Goal: Transaction & Acquisition: Book appointment/travel/reservation

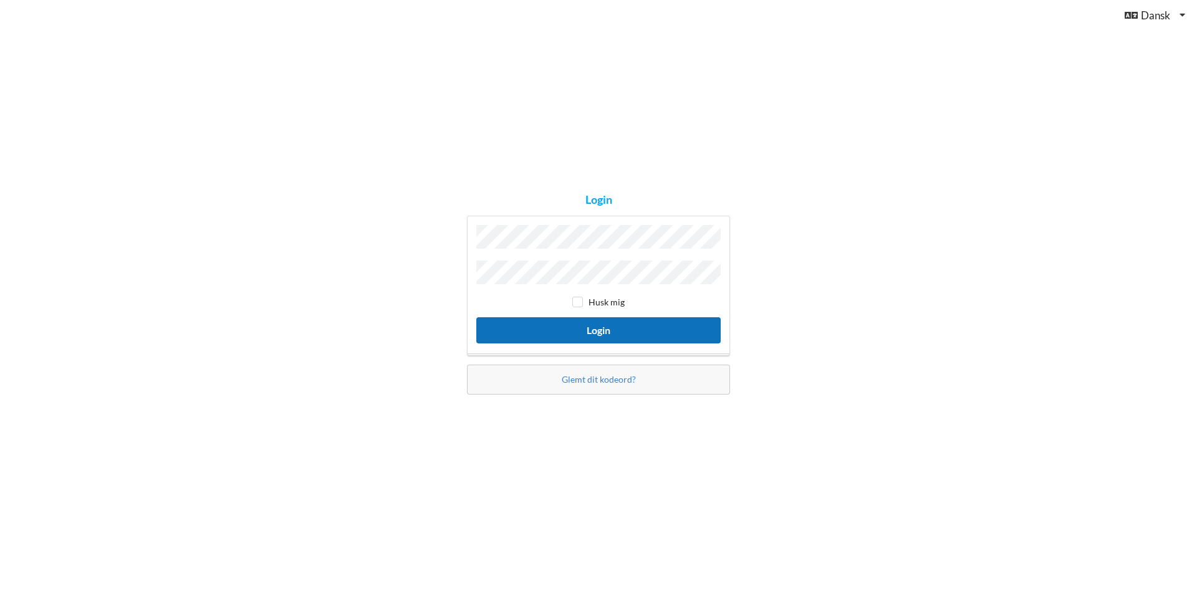
click at [588, 331] on button "Login" at bounding box center [598, 330] width 244 height 26
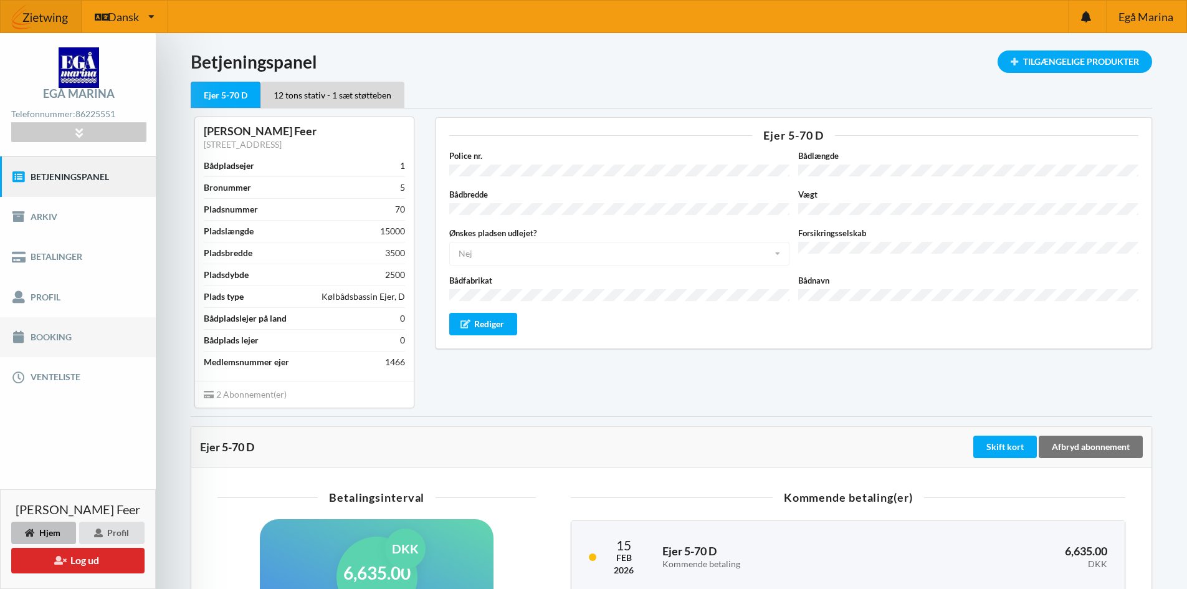
click at [44, 337] on link "Booking" at bounding box center [78, 337] width 156 height 40
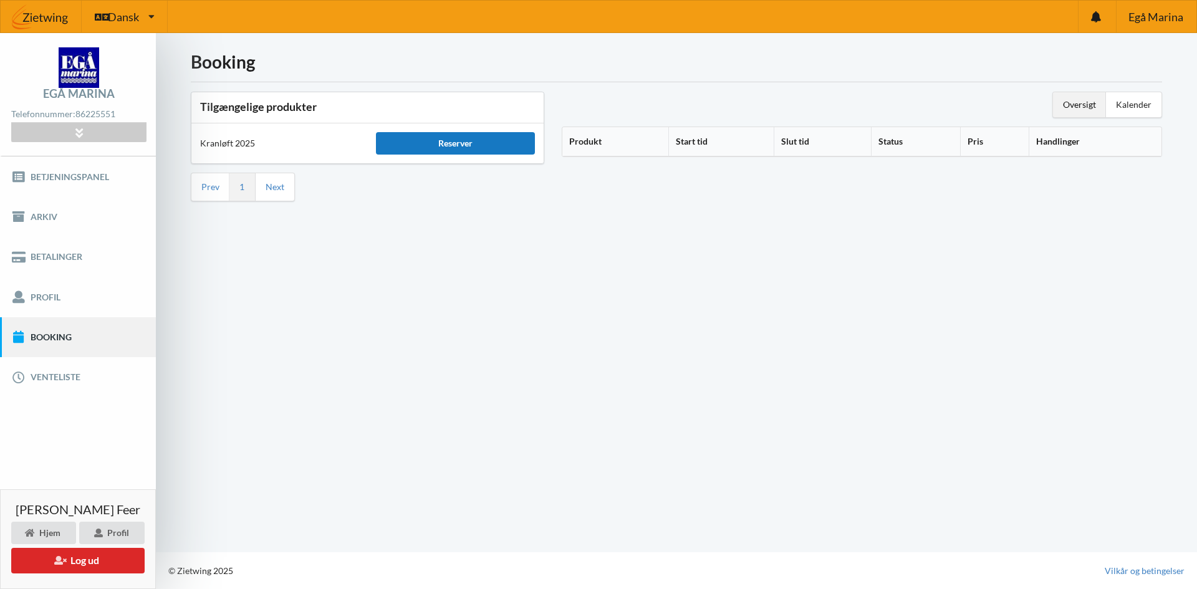
click at [474, 143] on div "Reserver" at bounding box center [455, 143] width 158 height 22
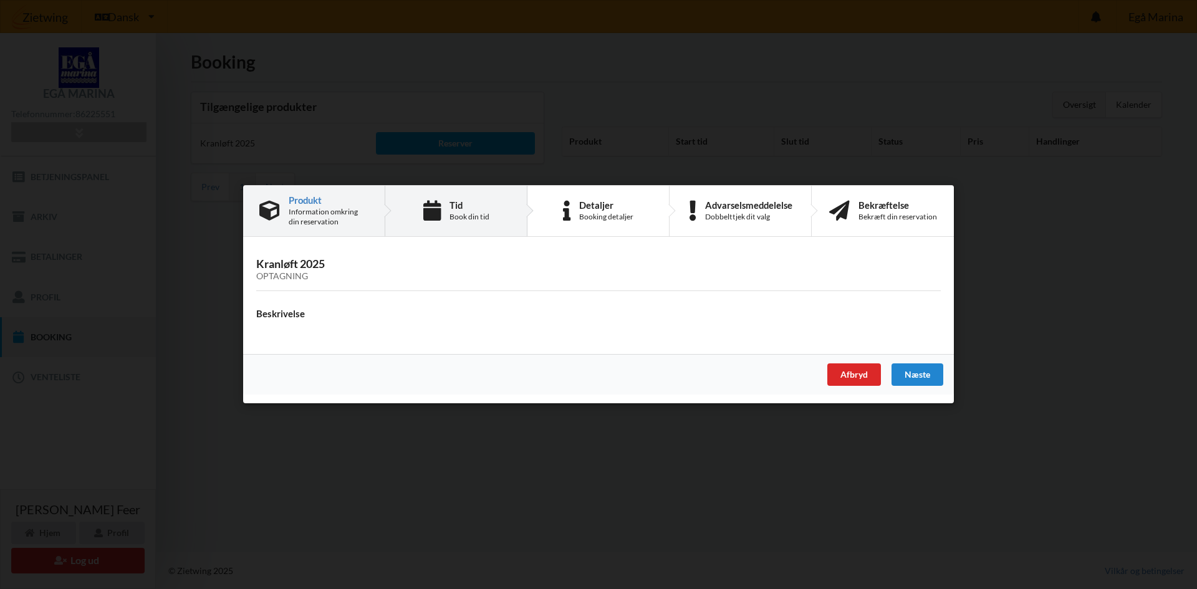
click at [446, 208] on div "Tid Book din tid" at bounding box center [456, 211] width 142 height 50
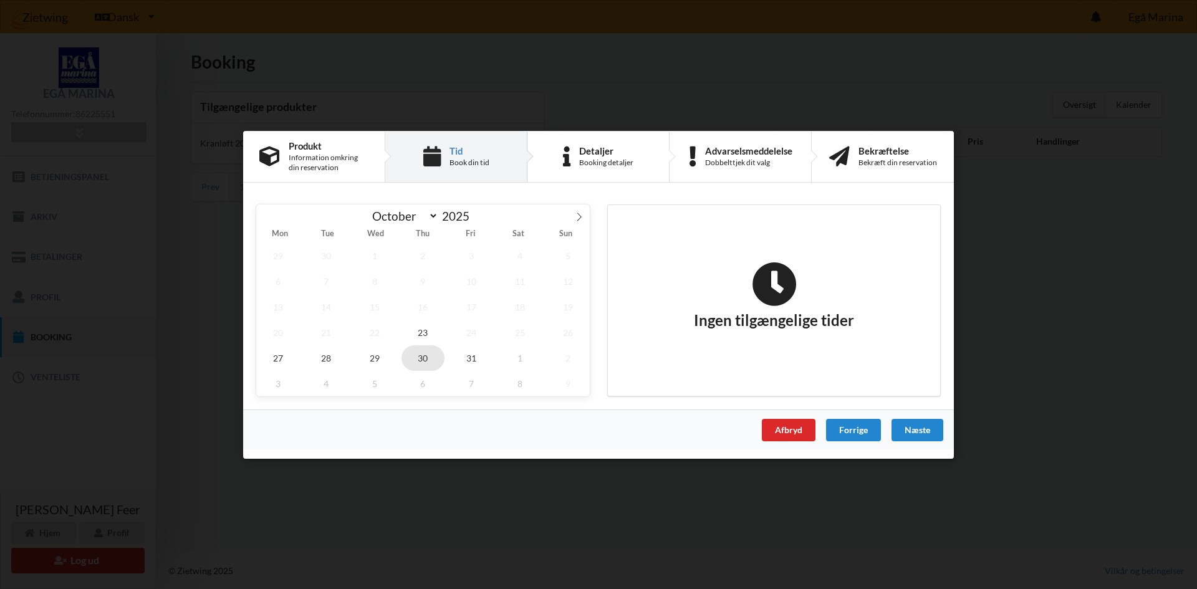
click at [424, 361] on span "30" at bounding box center [423, 358] width 44 height 26
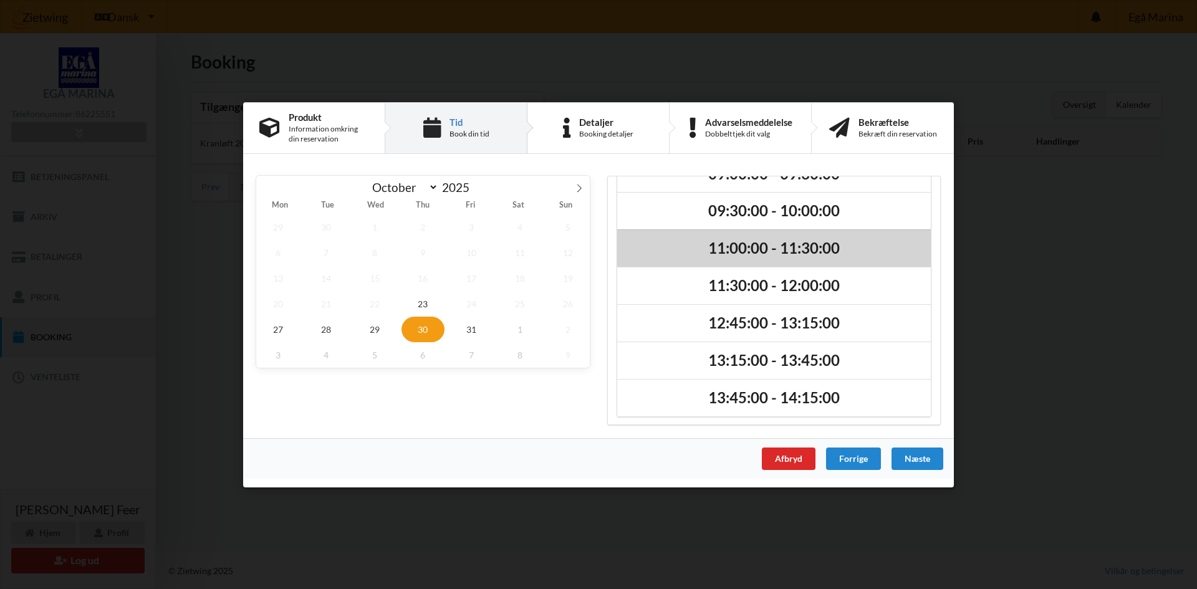
scroll to position [69, 0]
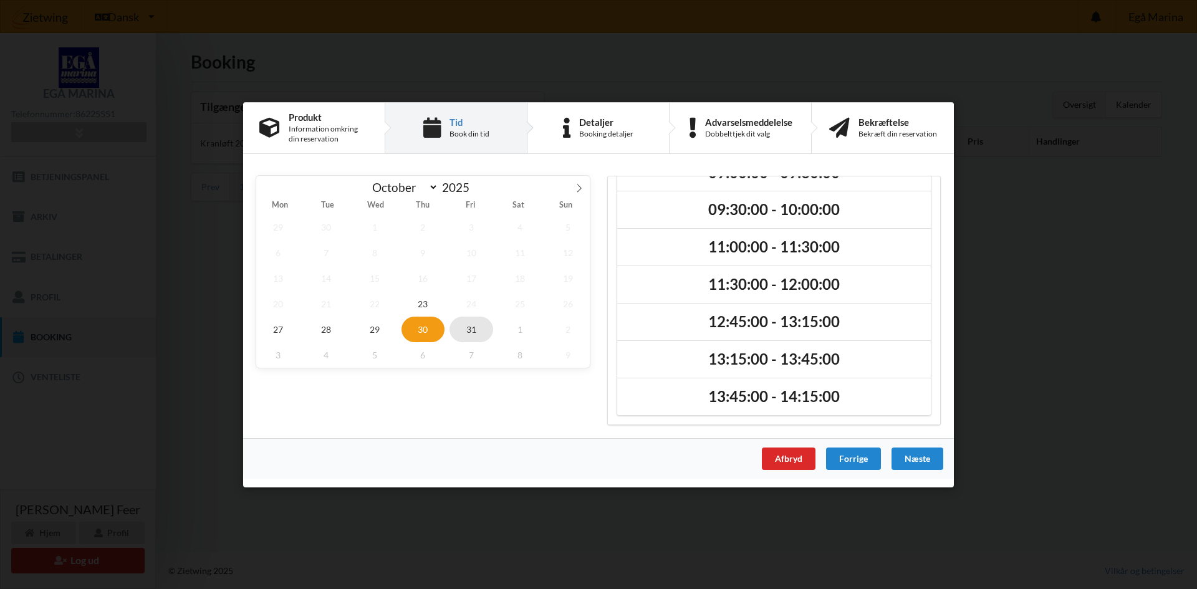
click at [471, 330] on span "31" at bounding box center [471, 329] width 44 height 26
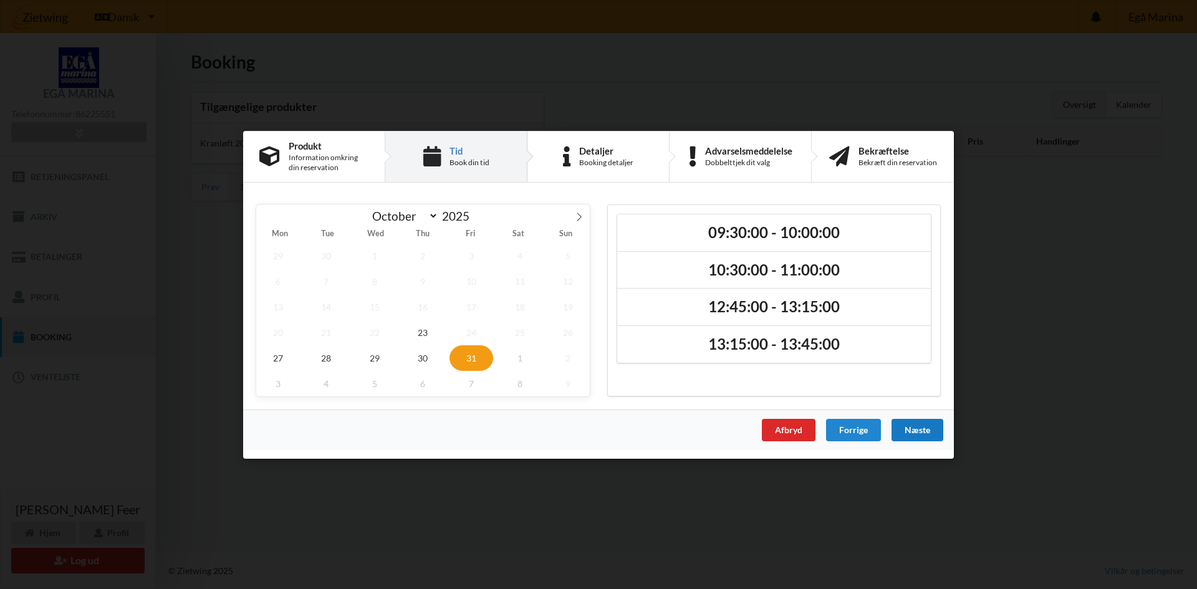
click at [920, 428] on div "Næste" at bounding box center [917, 429] width 52 height 22
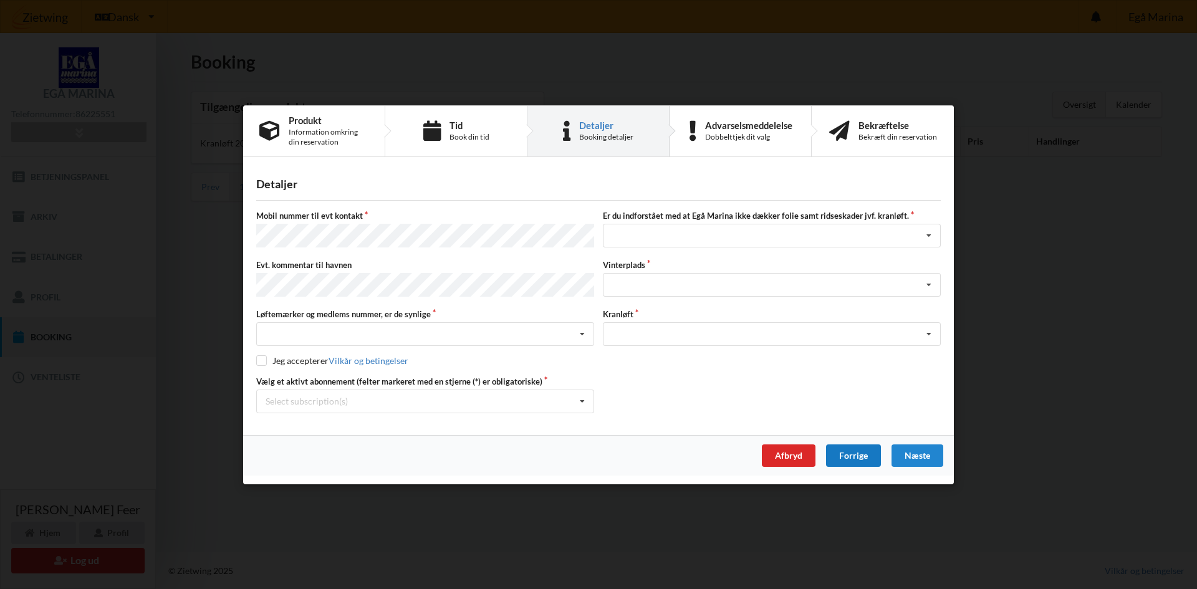
click at [838, 453] on div "Forrige" at bounding box center [853, 455] width 55 height 22
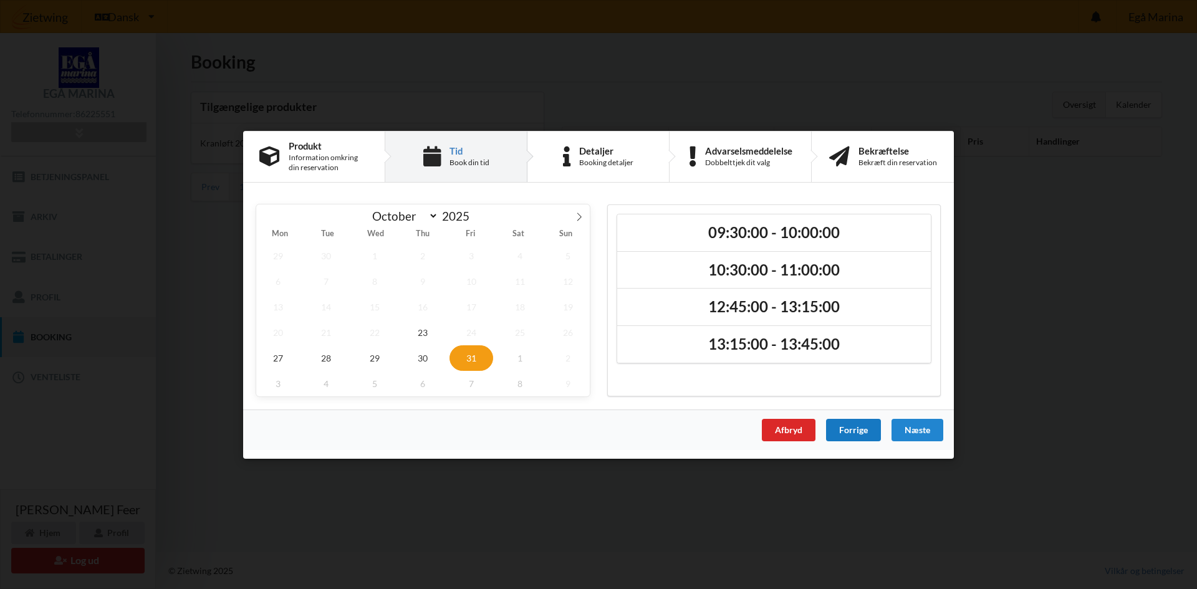
click at [856, 428] on div "Forrige" at bounding box center [853, 429] width 55 height 22
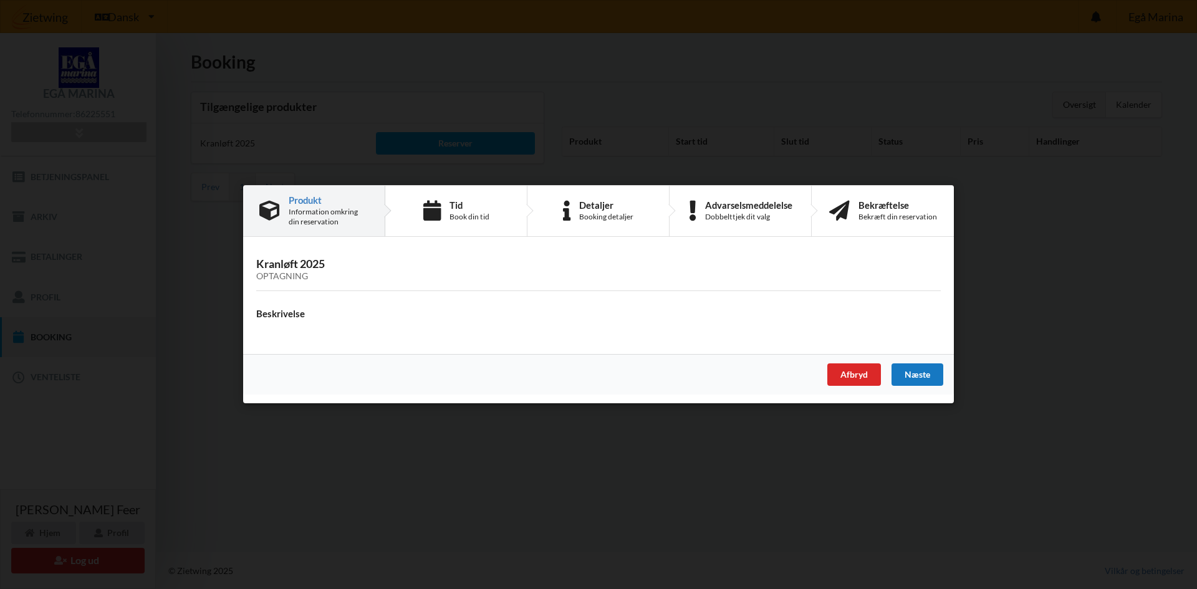
click at [915, 372] on div "Næste" at bounding box center [917, 375] width 52 height 22
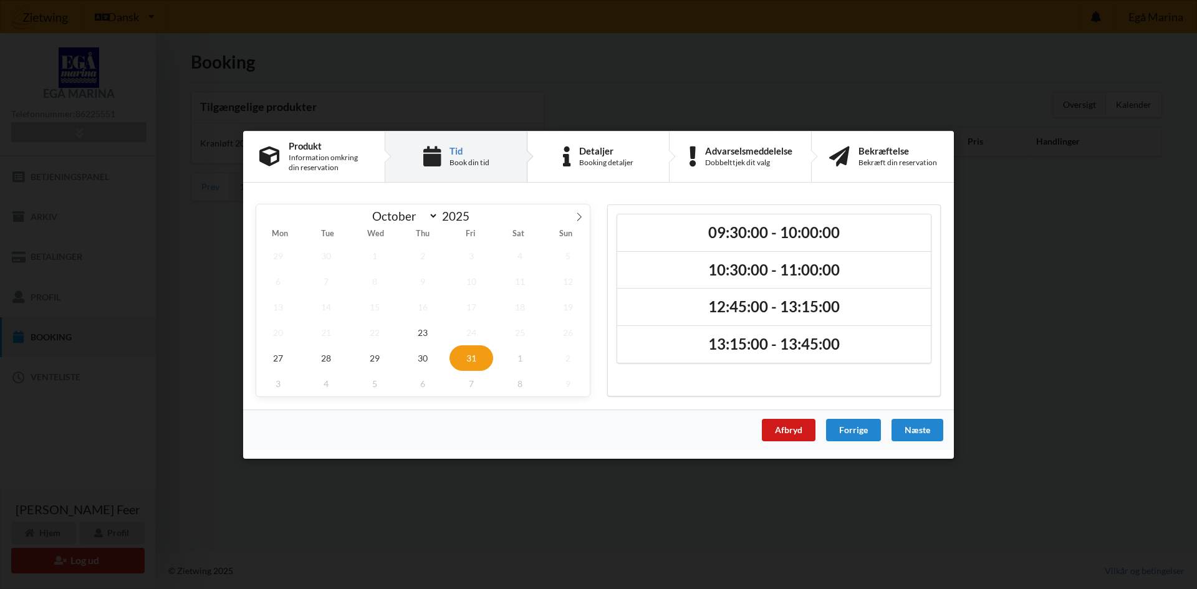
click at [790, 429] on div "Afbryd" at bounding box center [789, 429] width 54 height 22
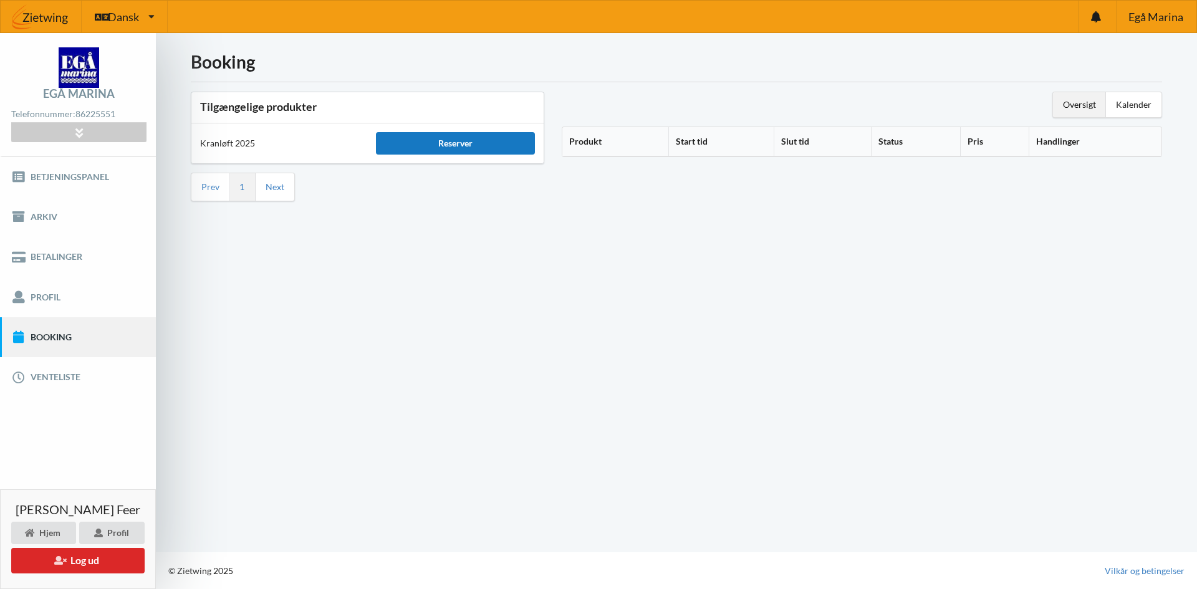
click at [439, 142] on div "Reserver" at bounding box center [455, 143] width 158 height 22
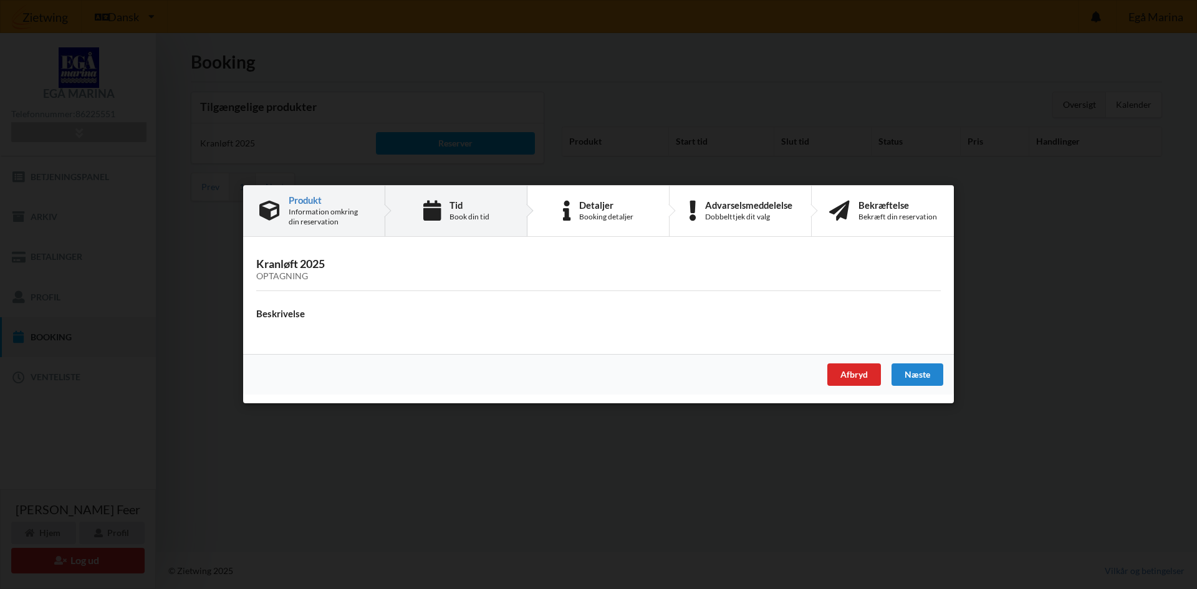
click at [449, 206] on div "Tid Book din tid" at bounding box center [456, 211] width 142 height 50
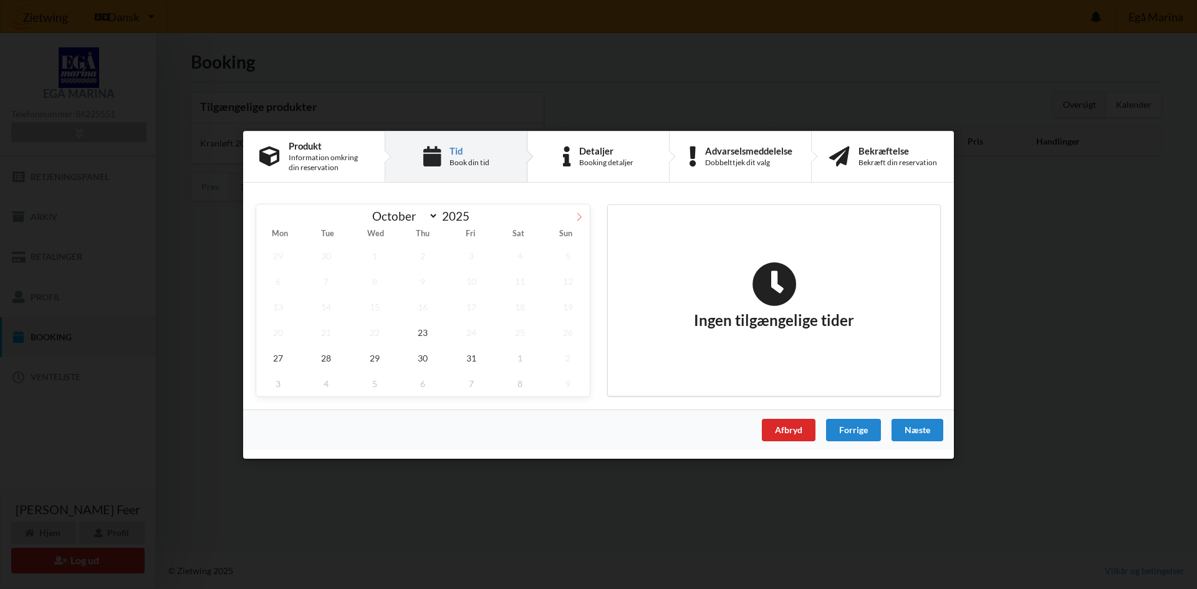
click at [578, 214] on icon at bounding box center [579, 216] width 9 height 9
select select "10"
click at [520, 256] on span "1" at bounding box center [520, 255] width 44 height 26
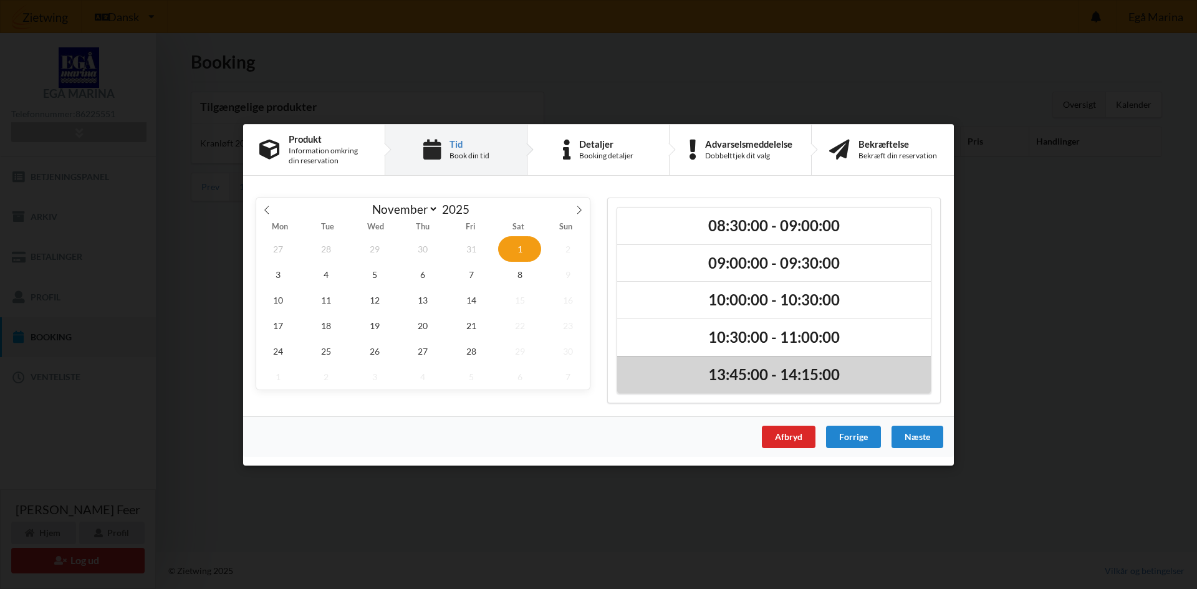
click at [744, 372] on h2 "13:45:00 - 14:15:00" at bounding box center [774, 374] width 296 height 19
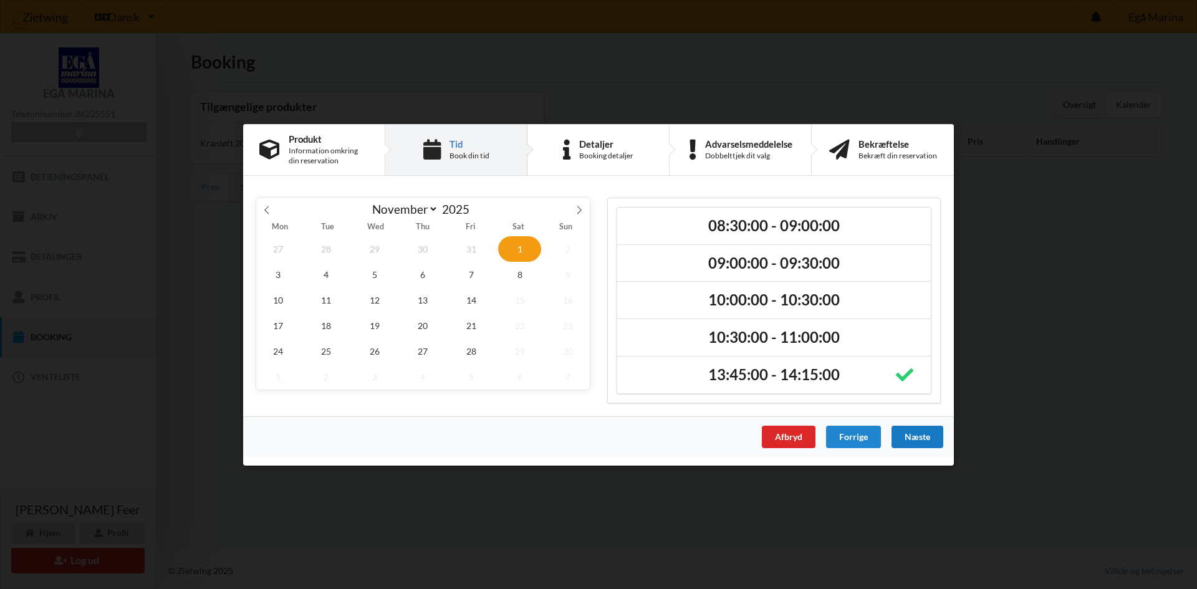
click at [917, 435] on div "Næste" at bounding box center [917, 437] width 52 height 22
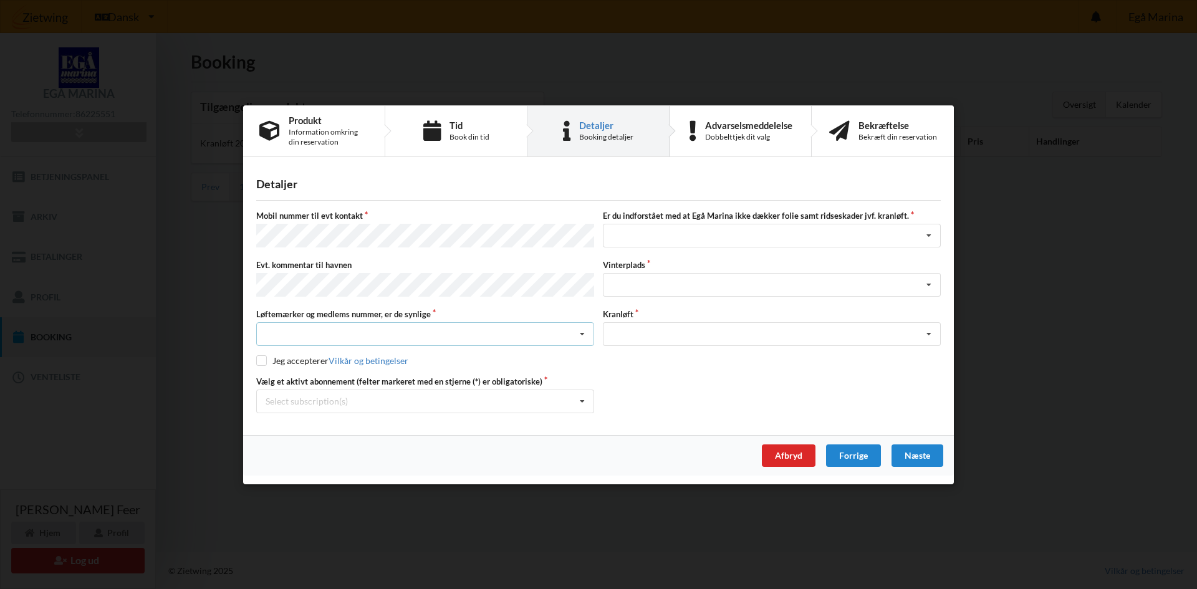
click at [362, 333] on div "Nej, jeg kontakter havnekontoret inden løftet Ja, mine mærker er synlige og int…" at bounding box center [425, 334] width 338 height 24
click at [357, 377] on div "Ja, mine mærker er synlige og intakte" at bounding box center [425, 379] width 337 height 23
click at [261, 357] on input "checkbox" at bounding box center [261, 360] width 11 height 11
checkbox input "false"
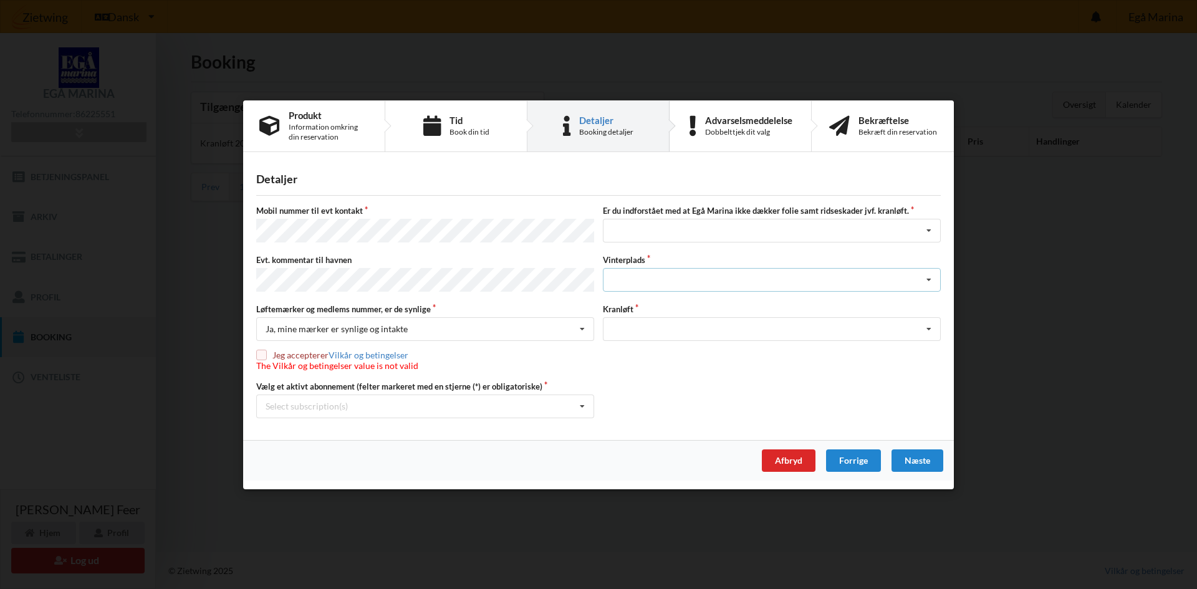
click at [640, 272] on div "Landplads nr. 1 Landplads nr. 2 Landplads nr.3 Landplads nr. 4 Landplads nr. 5 …" at bounding box center [772, 280] width 338 height 24
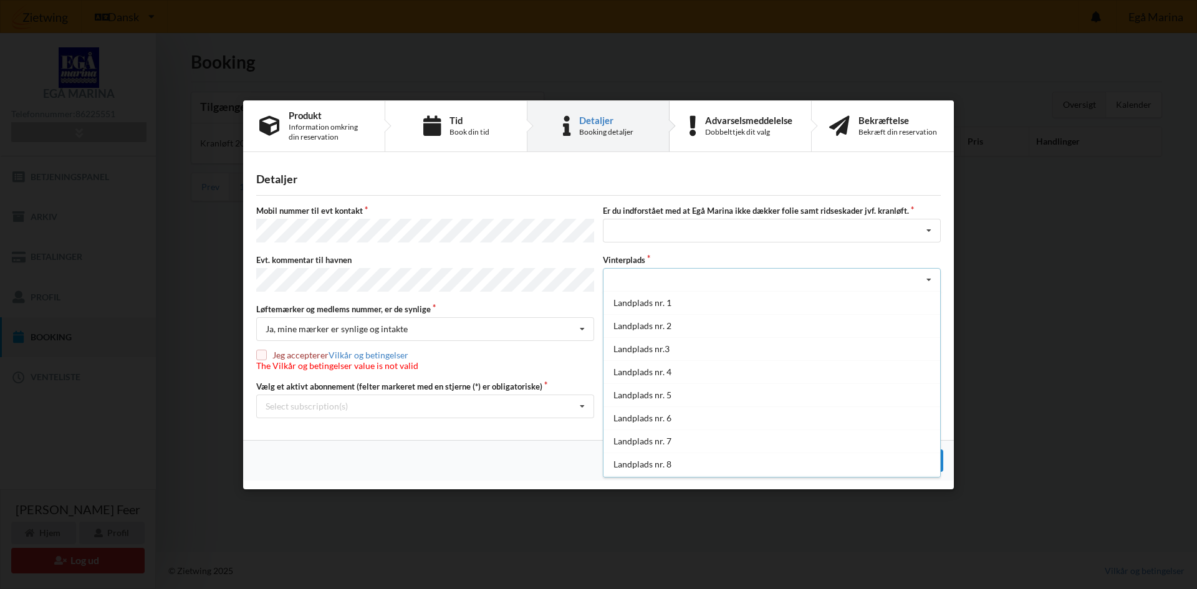
click at [1056, 269] on div "Handelsbetingelser Ved at benytte dig af Virksomhedens juridiske navn services …" at bounding box center [598, 294] width 1197 height 589
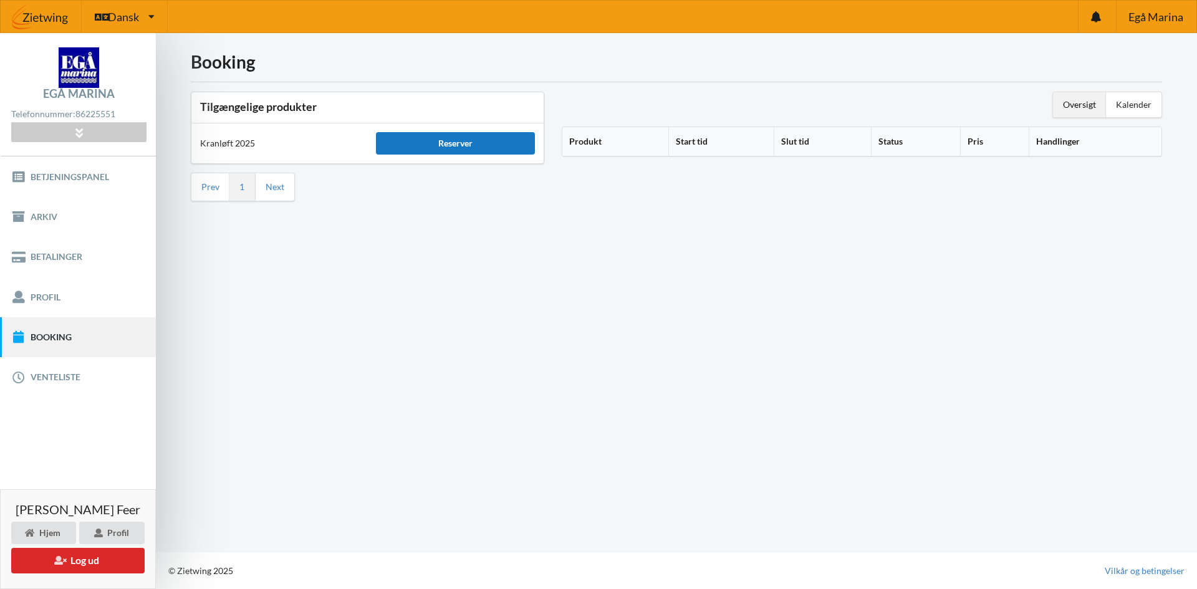
click at [450, 147] on div "Reserver" at bounding box center [455, 143] width 158 height 22
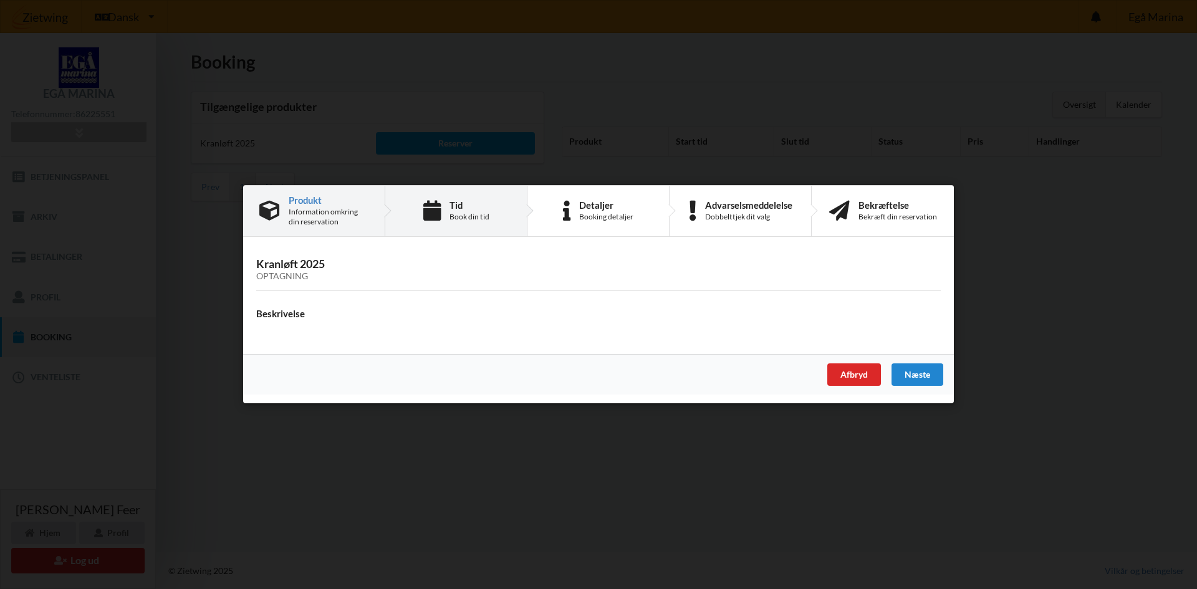
click at [459, 208] on div "Tid" at bounding box center [469, 205] width 40 height 10
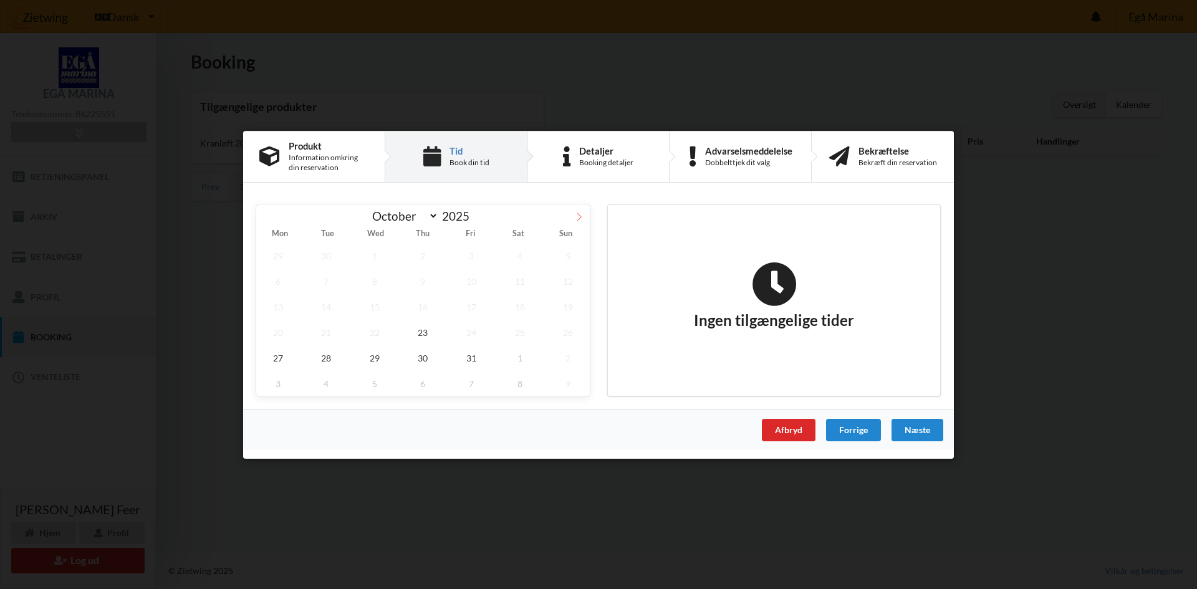
click at [582, 214] on icon at bounding box center [579, 216] width 9 height 9
select select "10"
click at [520, 252] on span "1" at bounding box center [520, 255] width 44 height 26
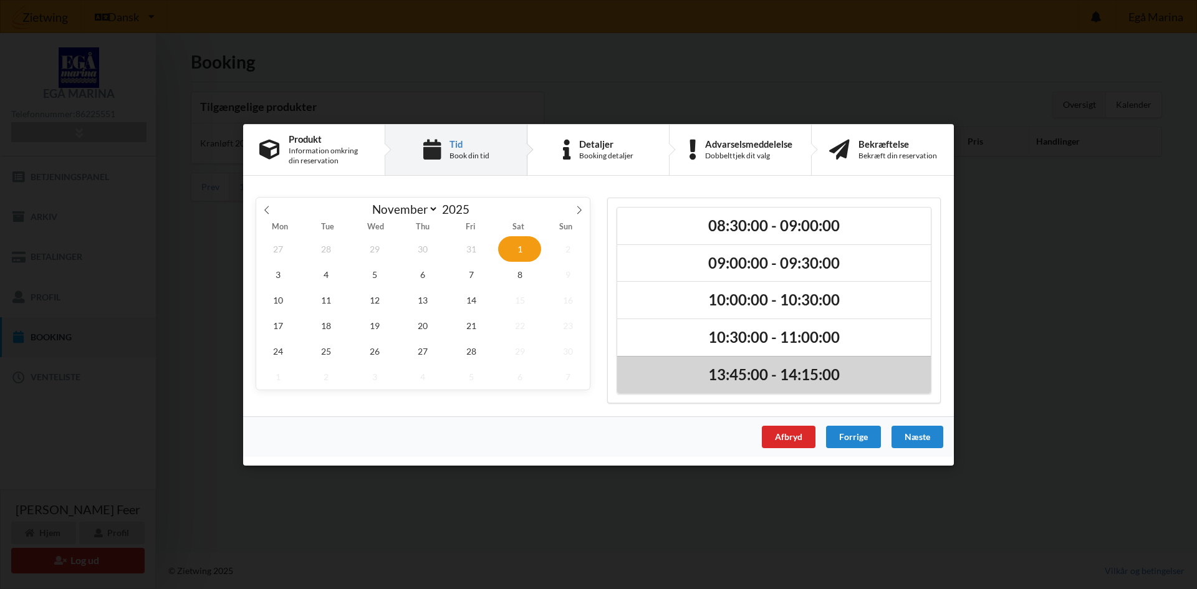
click at [711, 368] on h2 "13:45:00 - 14:15:00" at bounding box center [774, 374] width 296 height 19
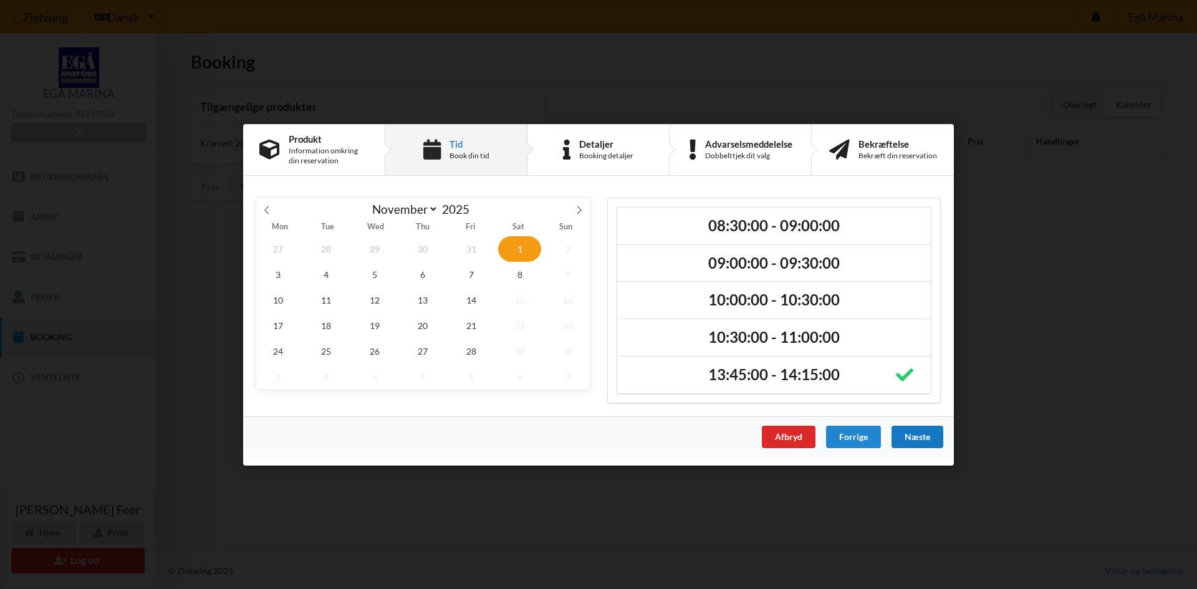
click at [916, 436] on div "Næste" at bounding box center [917, 437] width 52 height 22
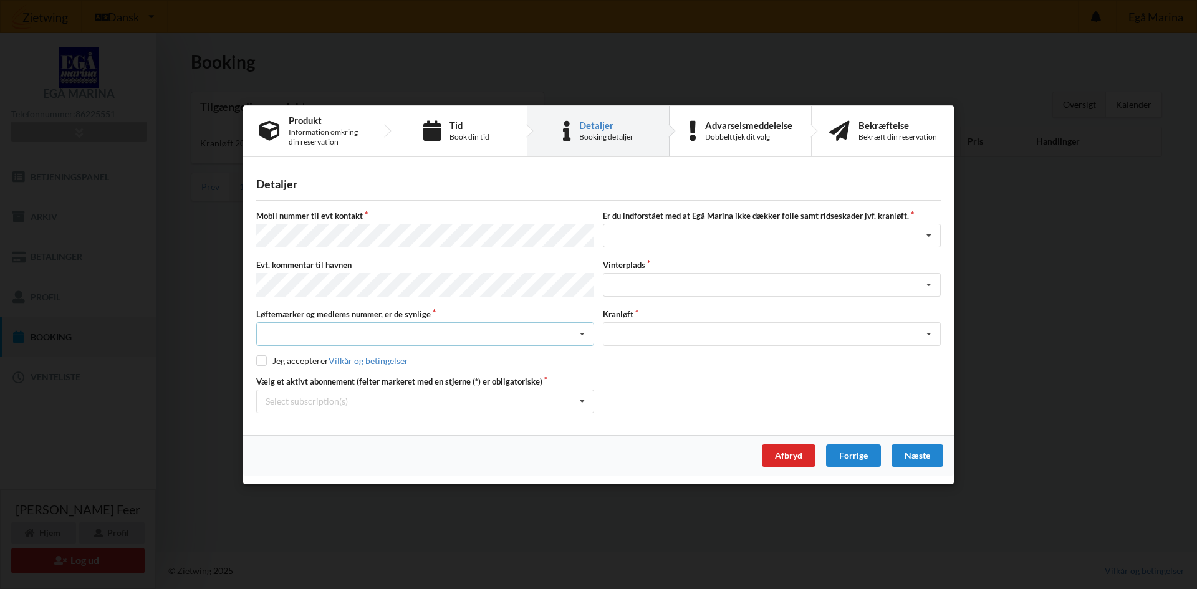
click at [303, 332] on div "Nej, jeg kontakter havnekontoret inden løftet Ja, mine mærker er synlige og int…" at bounding box center [425, 334] width 338 height 24
click at [305, 353] on div "Nej, jeg kontakter havnekontoret inden løftet" at bounding box center [425, 356] width 337 height 23
click at [261, 358] on input "checkbox" at bounding box center [261, 360] width 11 height 11
checkbox input "true"
click at [663, 285] on div "Landplads nr. 1 Landplads nr. 2 Landplads nr.3 Landplads nr. 4 Landplads nr. 5 …" at bounding box center [772, 285] width 338 height 24
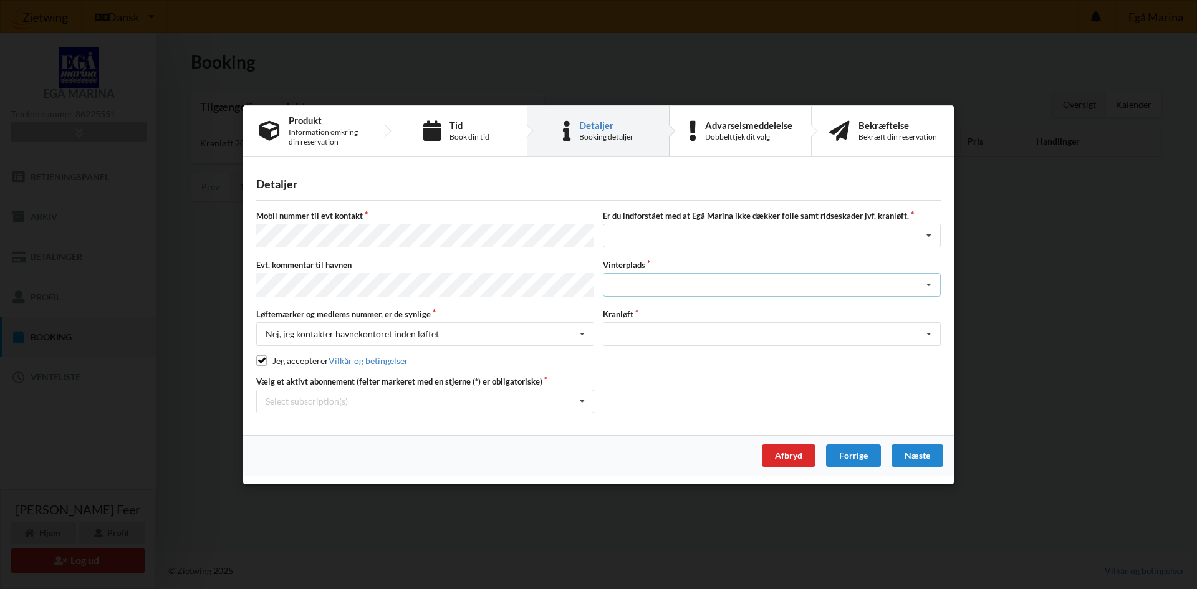
click at [663, 285] on div "Landplads nr. 1 Landplads nr. 2 Landplads nr.3 Landplads nr. 4 Landplads nr. 5 …" at bounding box center [772, 285] width 338 height 24
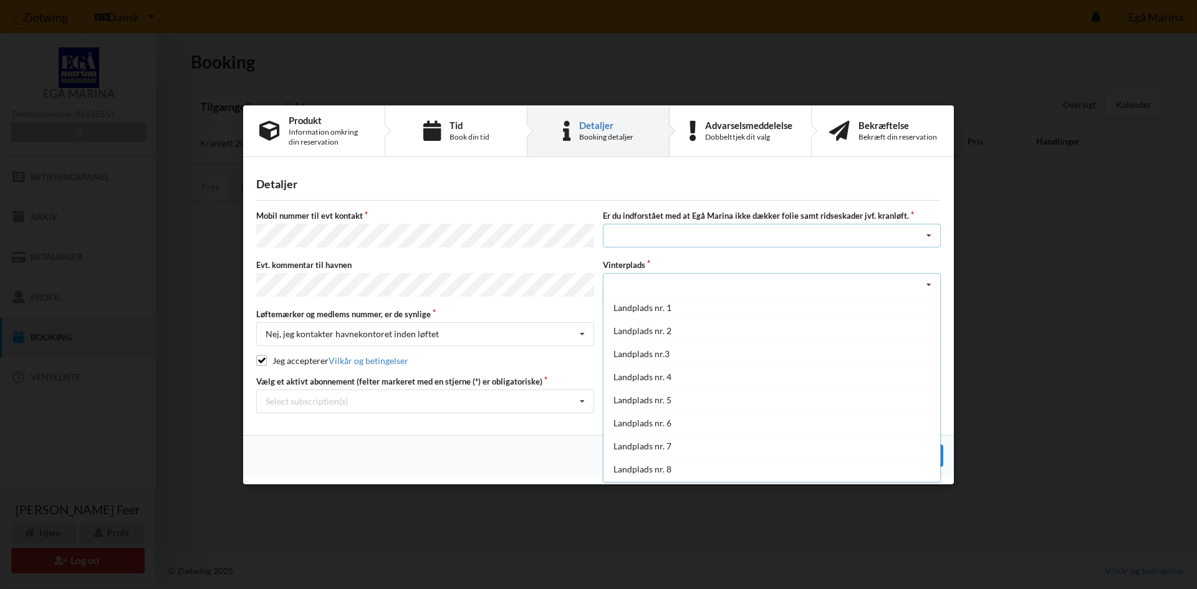
click at [686, 231] on div "Jeg har tæpper med og tager selv ansvaret for eventuelle folie samt ridseskader…" at bounding box center [772, 236] width 338 height 24
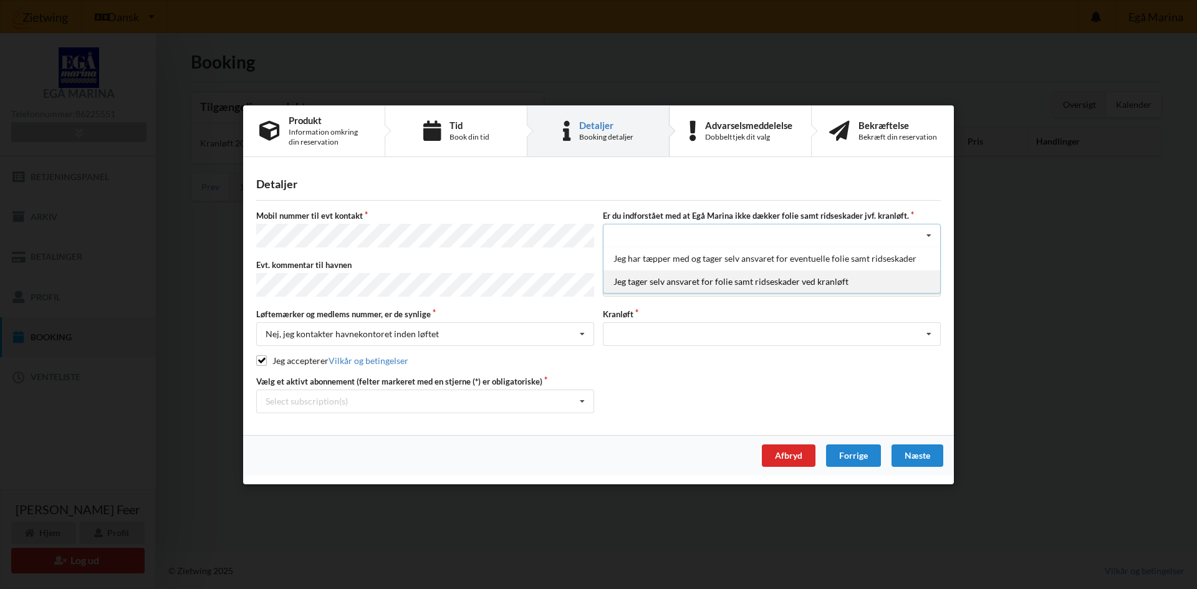
click at [676, 281] on div "Jeg tager selv ansvaret for folie samt ridseskader ved kranløft" at bounding box center [771, 281] width 337 height 23
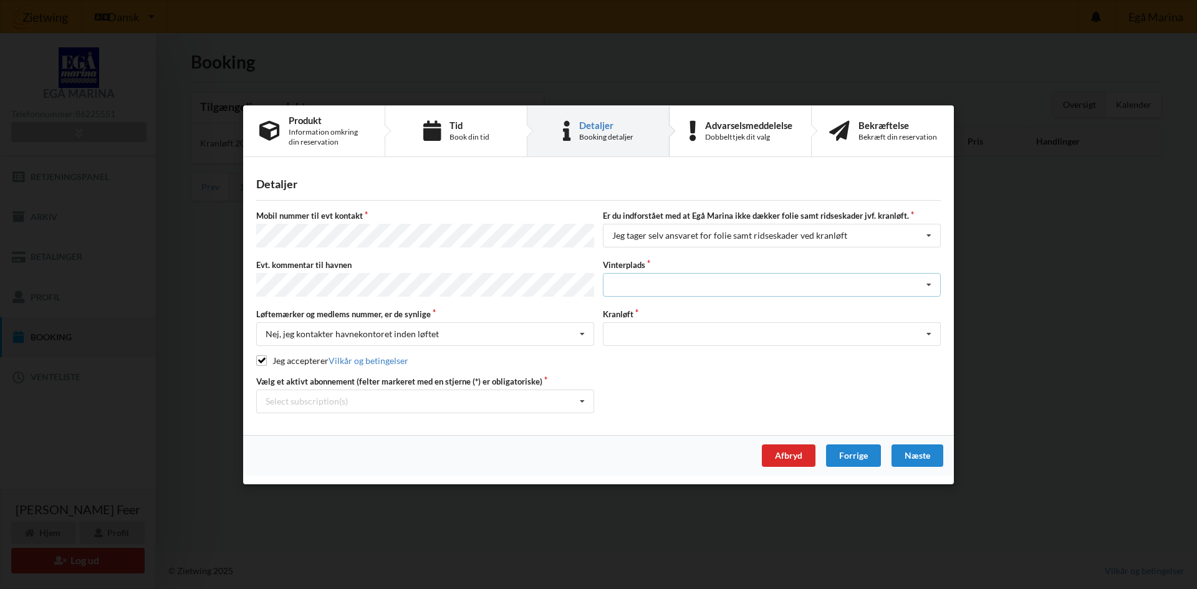
click at [661, 282] on div "Landplads nr. 1 Landplads nr. 2 Landplads nr.3 Landplads nr. 4 Landplads nr. 5 …" at bounding box center [772, 285] width 338 height 24
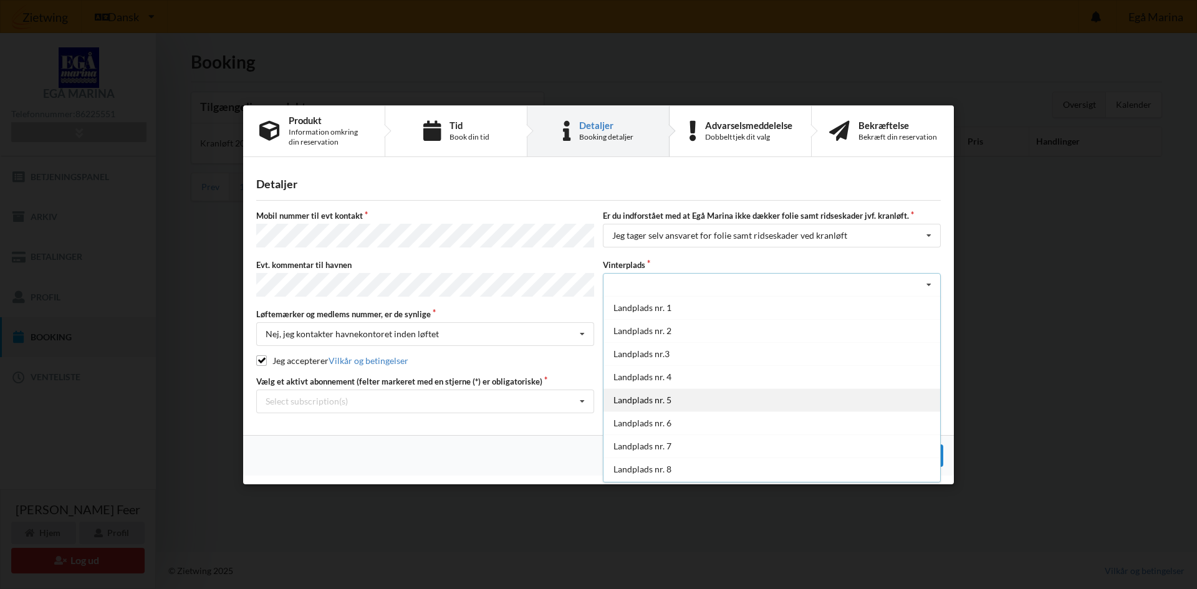
click at [663, 404] on div "Landplads nr. 5" at bounding box center [771, 399] width 337 height 23
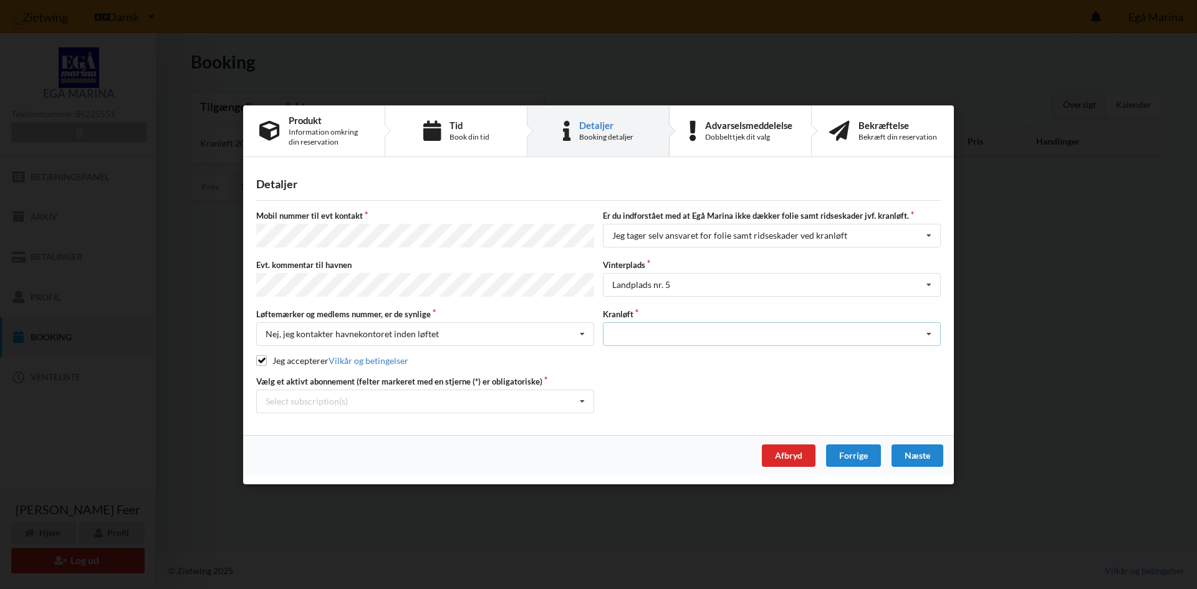
click at [695, 328] on div "Optagning" at bounding box center [772, 334] width 338 height 24
click at [624, 356] on div "Optagning" at bounding box center [771, 356] width 337 height 23
click at [418, 396] on div "Select subscription(s) * Ejer 5-70 D * 12 tons stativ - 1 sæt støtteben" at bounding box center [425, 401] width 338 height 24
click at [416, 469] on div "Afbryd Forrige [GEOGRAPHIC_DATA]" at bounding box center [598, 454] width 711 height 41
click at [924, 456] on div "Næste" at bounding box center [917, 455] width 52 height 22
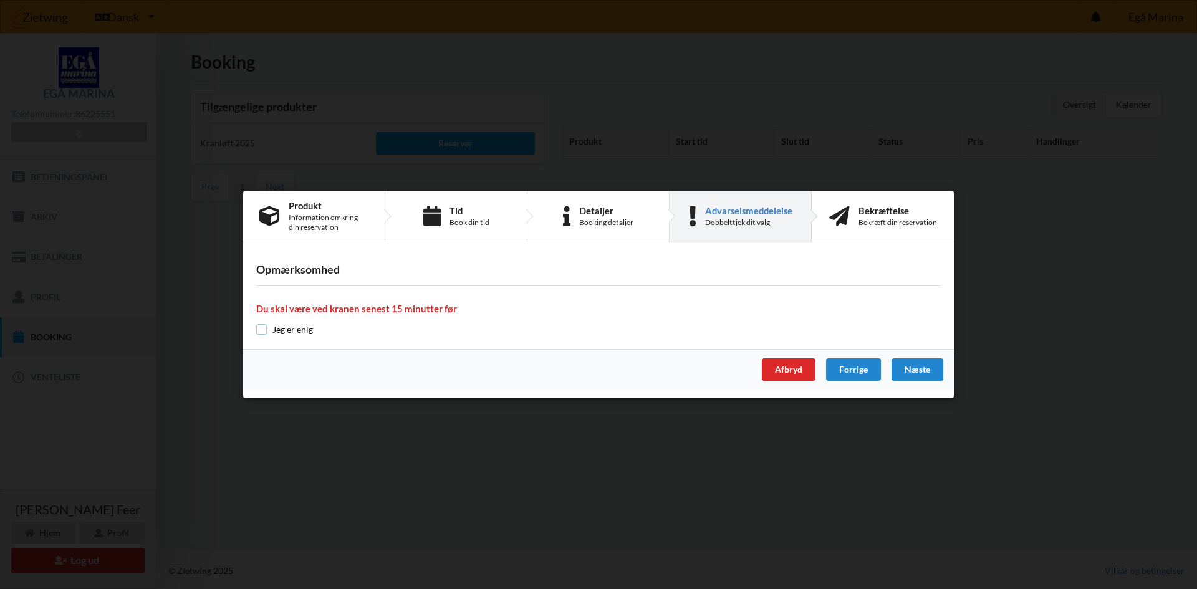
click at [264, 329] on input "checkbox" at bounding box center [261, 329] width 11 height 11
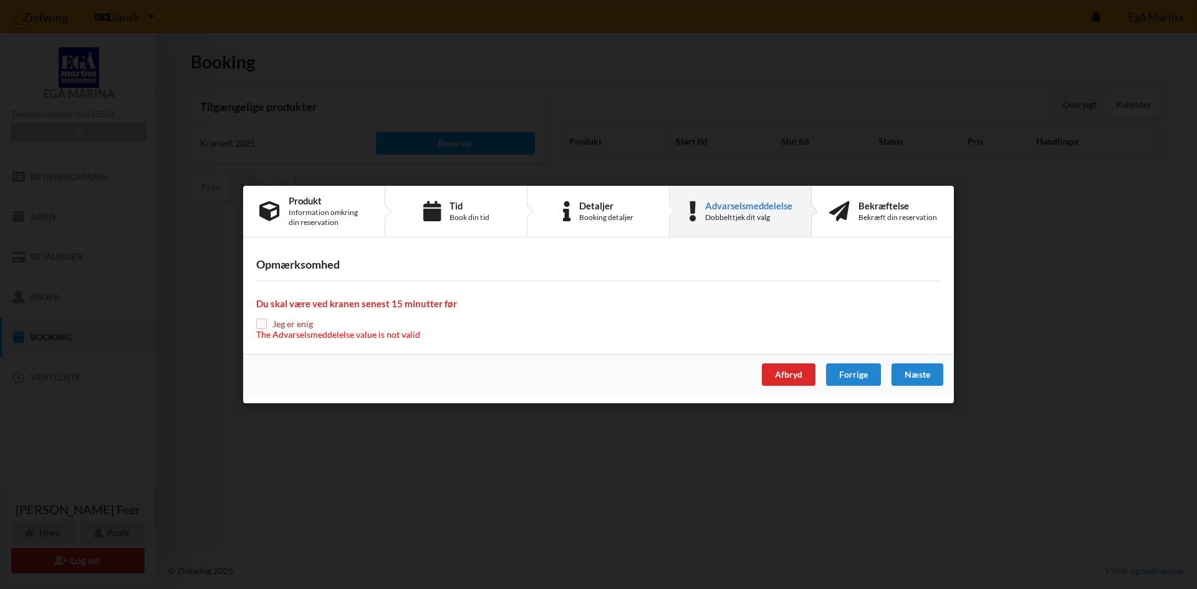
click at [262, 323] on input "checkbox" at bounding box center [261, 324] width 11 height 11
checkbox input "true"
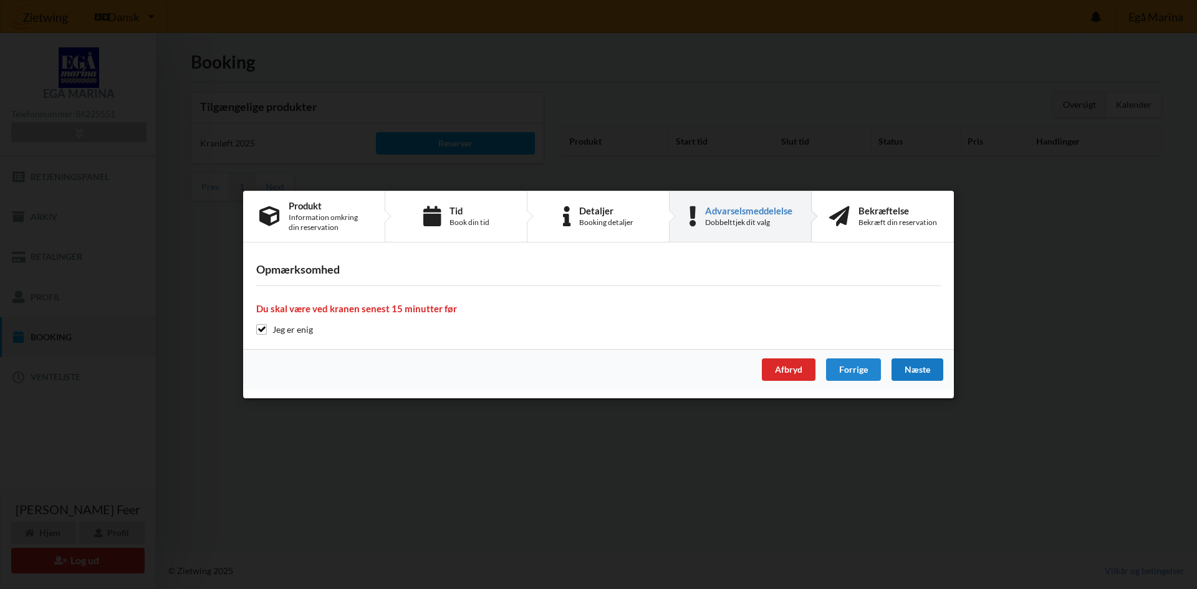
click at [918, 367] on div "Næste" at bounding box center [917, 369] width 52 height 22
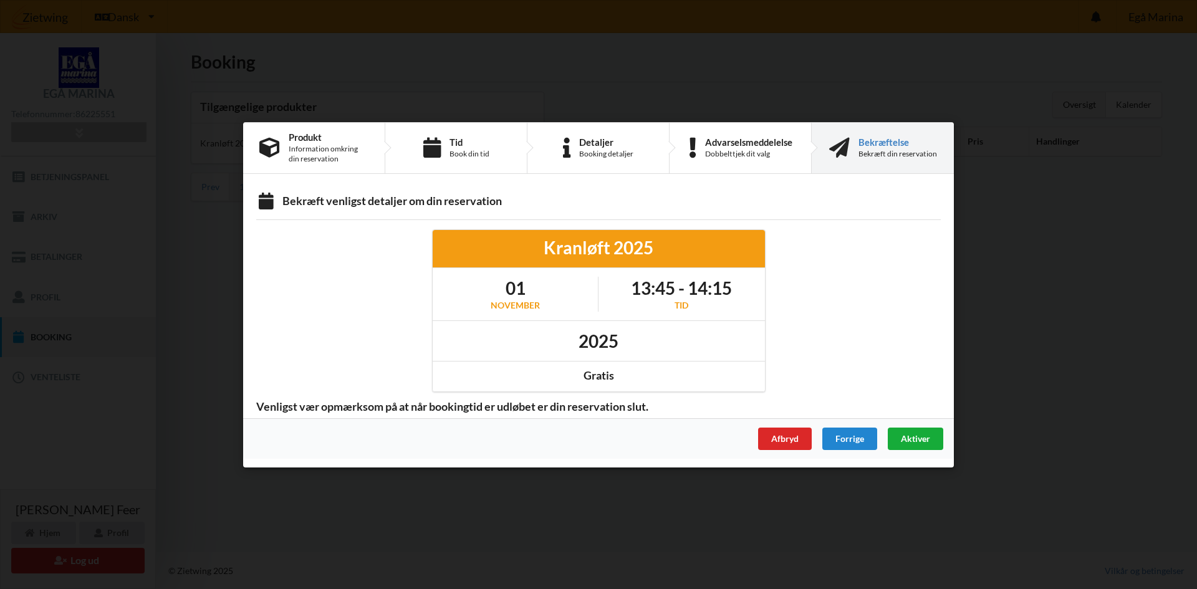
click at [918, 367] on div at bounding box center [862, 311] width 176 height 180
click at [915, 438] on span "Aktiver" at bounding box center [915, 438] width 29 height 11
click at [0, 0] on div "Detaljer [PERSON_NAME] nummer til evt kontakt Er du indforstået med at Egå Mari…" at bounding box center [0, 0] width 0 height 0
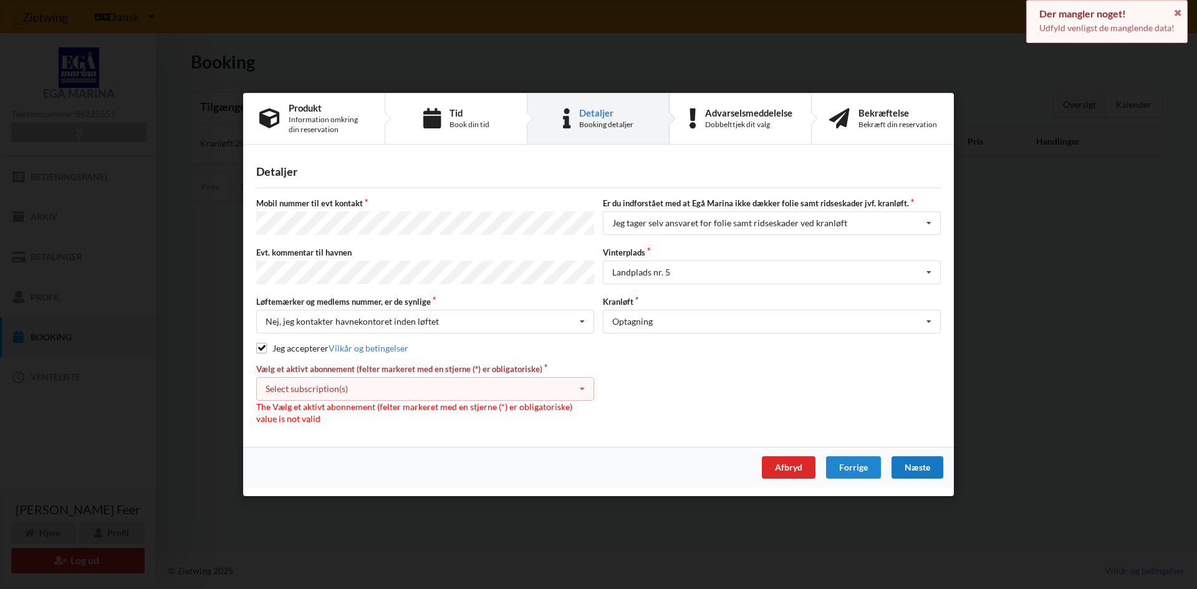
click at [506, 388] on div "Select subscription(s) * Ejer 5-70 D * 12 tons stativ - 1 sæt støtteben" at bounding box center [425, 389] width 338 height 24
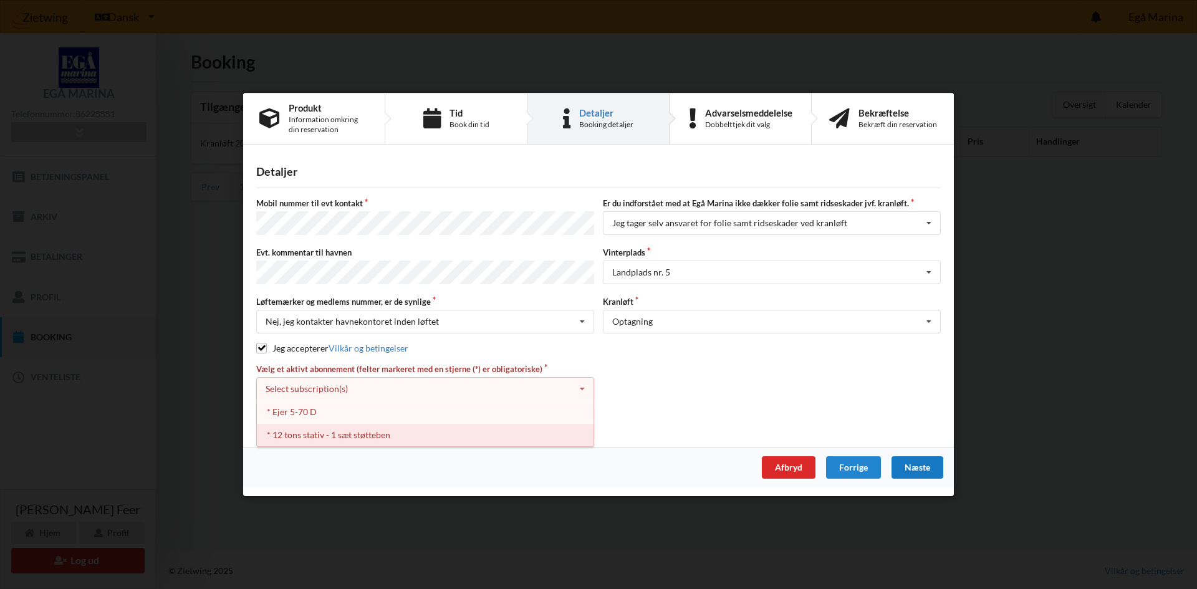
click at [330, 431] on div "* 12 tons stativ - 1 sæt støtteben" at bounding box center [425, 434] width 337 height 23
click at [330, 431] on div "Detaljer [PERSON_NAME] nummer til evt kontakt Er du indforstået med at Egå Mari…" at bounding box center [598, 300] width 711 height 294
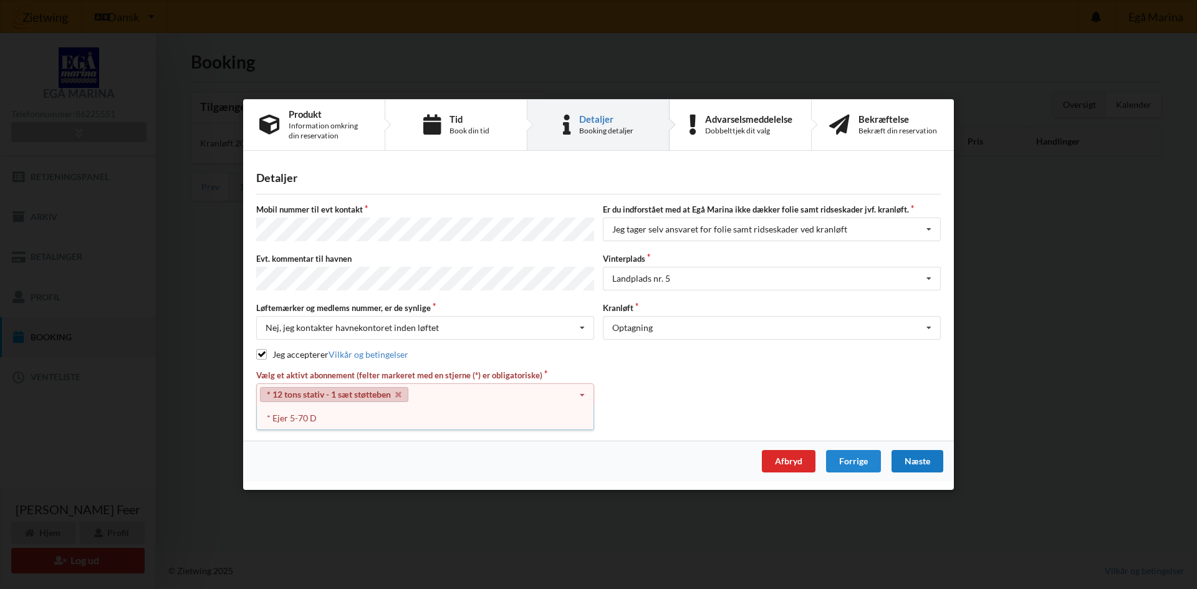
click at [911, 461] on div "Næste" at bounding box center [917, 461] width 52 height 22
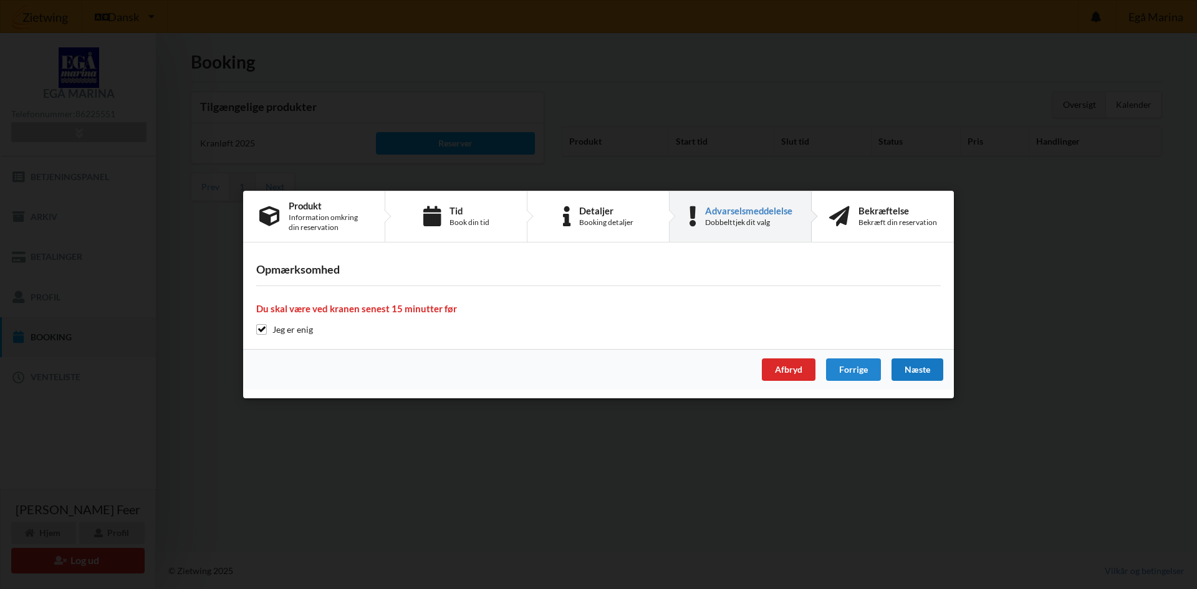
click at [913, 370] on div "Næste" at bounding box center [917, 369] width 52 height 22
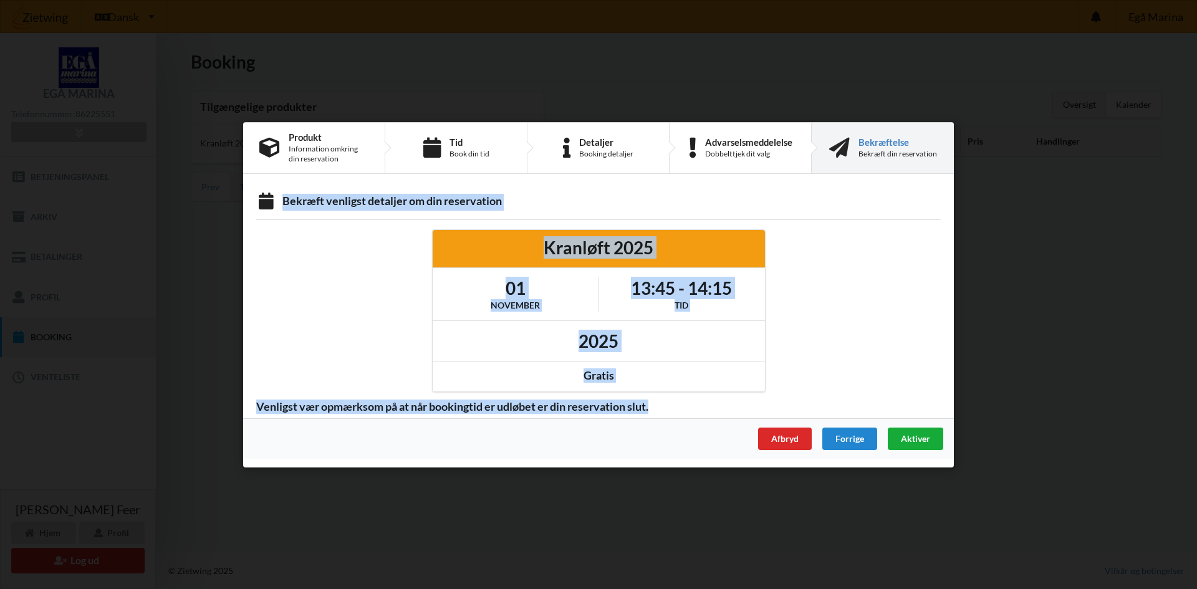
click at [913, 436] on span "Aktiver" at bounding box center [915, 438] width 29 height 11
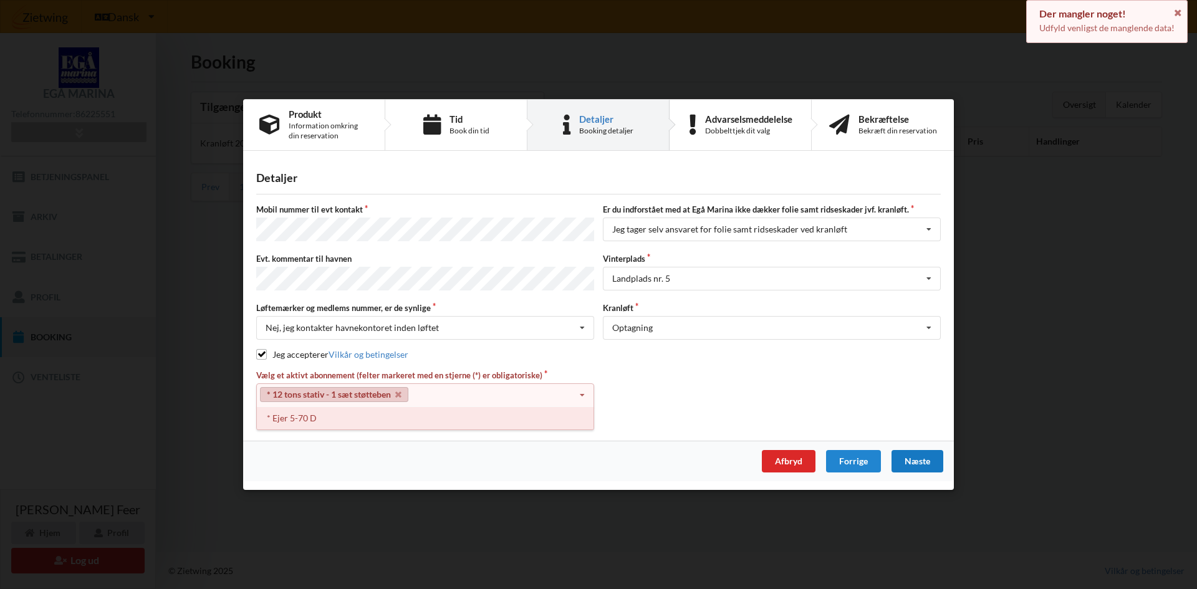
click at [294, 410] on div "* Ejer 5-70 D" at bounding box center [425, 417] width 337 height 23
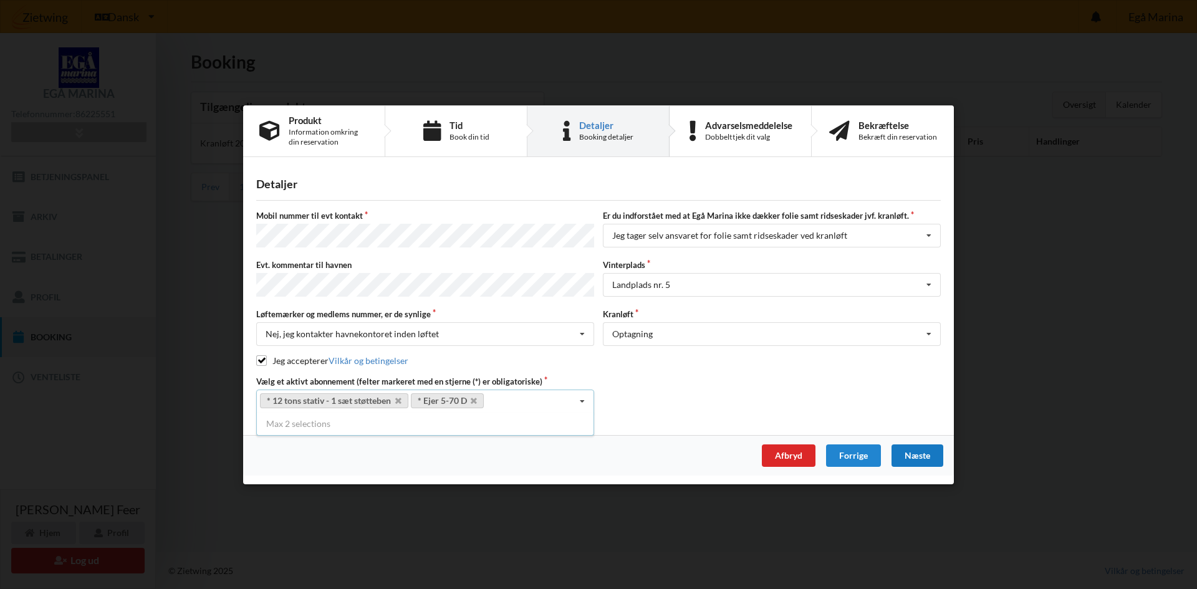
click at [910, 458] on div "Næste" at bounding box center [917, 455] width 52 height 22
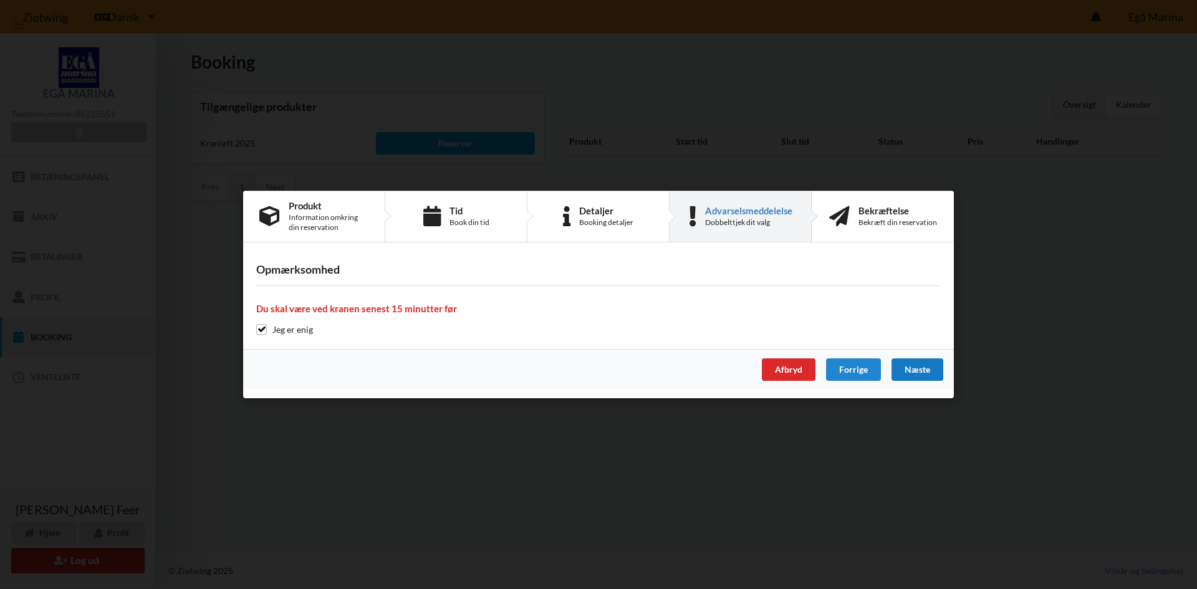
click at [908, 371] on div "Næste" at bounding box center [917, 369] width 52 height 22
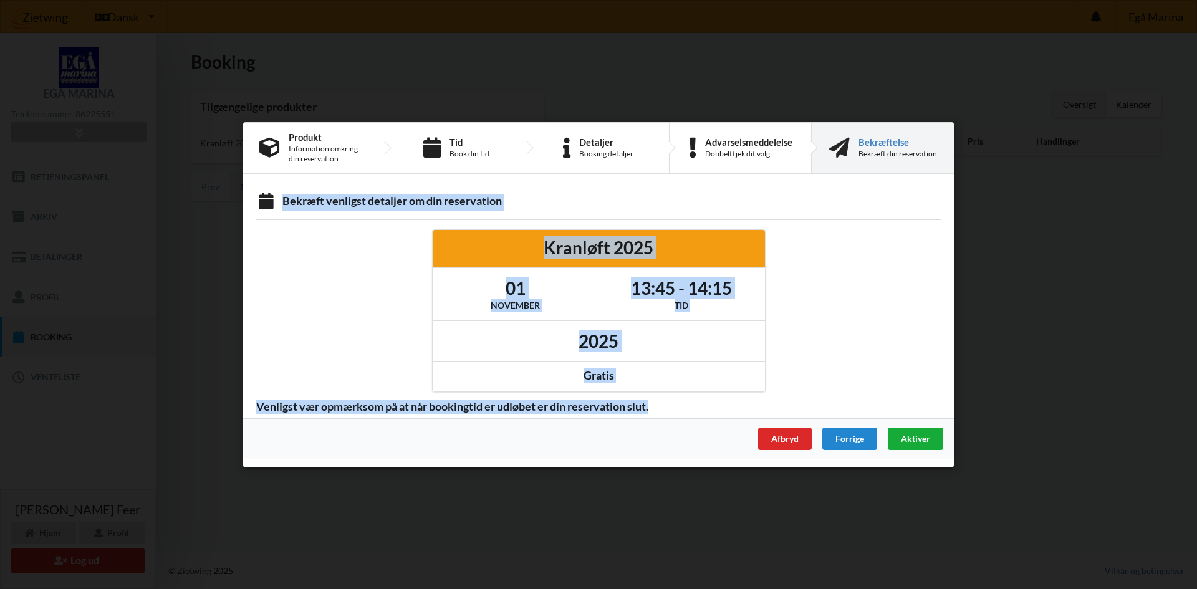
click at [919, 445] on div "Aktiver" at bounding box center [915, 438] width 55 height 22
